Goal: Transaction & Acquisition: Purchase product/service

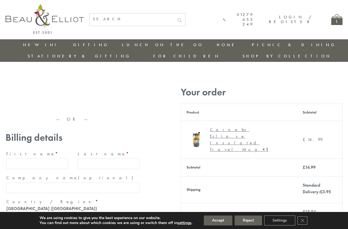
type input "[EMAIL_ADDRESS][DOMAIN_NAME]"
type input "[PERSON_NAME]"
type input "23, [GEOGRAPHIC_DATA], [GEOGRAPHIC_DATA]"
type input "[GEOGRAPHIC_DATA]"
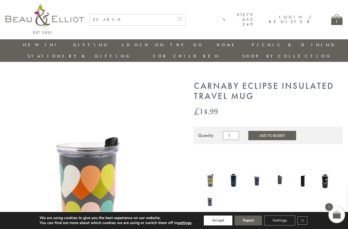
click at [218, 220] on button "Accept" at bounding box center [218, 220] width 29 height 10
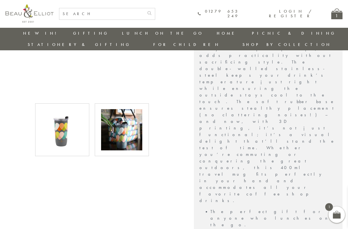
scroll to position [246, 0]
